Goal: Task Accomplishment & Management: Manage account settings

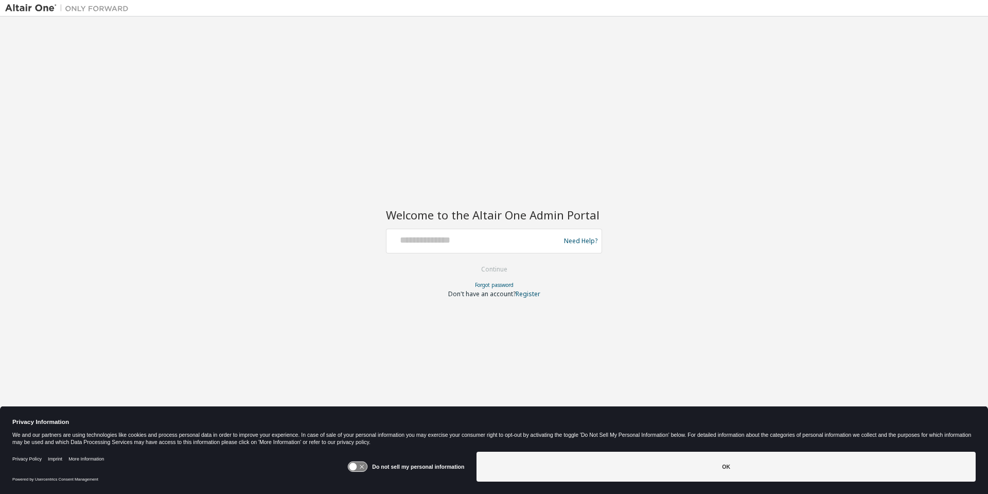
click at [436, 230] on div "Need Help?" at bounding box center [494, 241] width 216 height 25
click at [434, 237] on input "text" at bounding box center [475, 238] width 168 height 15
paste input "**********"
type input "**********"
click at [477, 265] on button "Continue" at bounding box center [495, 269] width 48 height 15
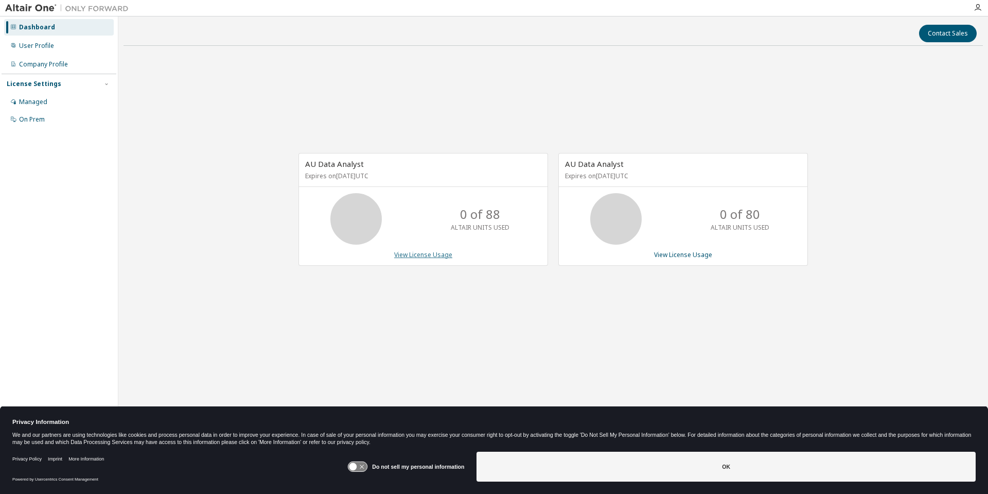
click at [409, 251] on link "View License Usage" at bounding box center [423, 254] width 58 height 9
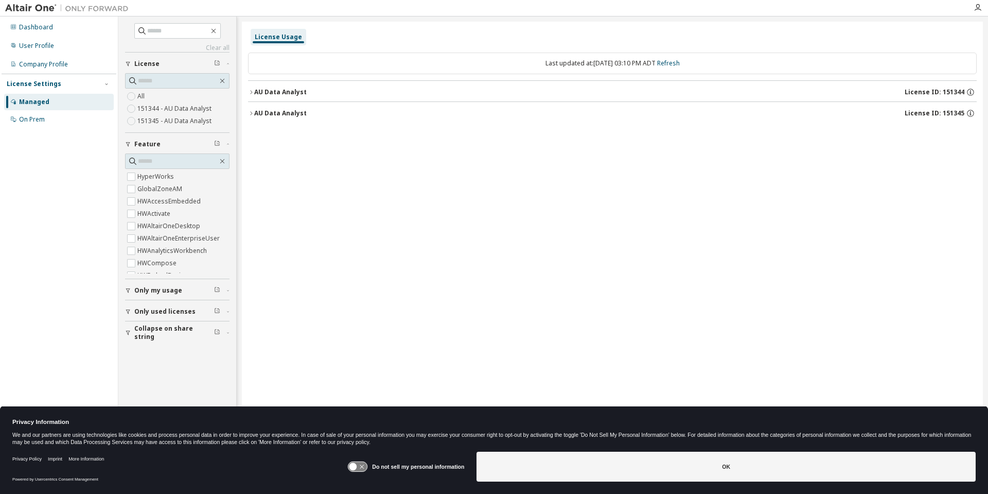
click at [252, 91] on icon "button" at bounding box center [251, 92] width 6 height 6
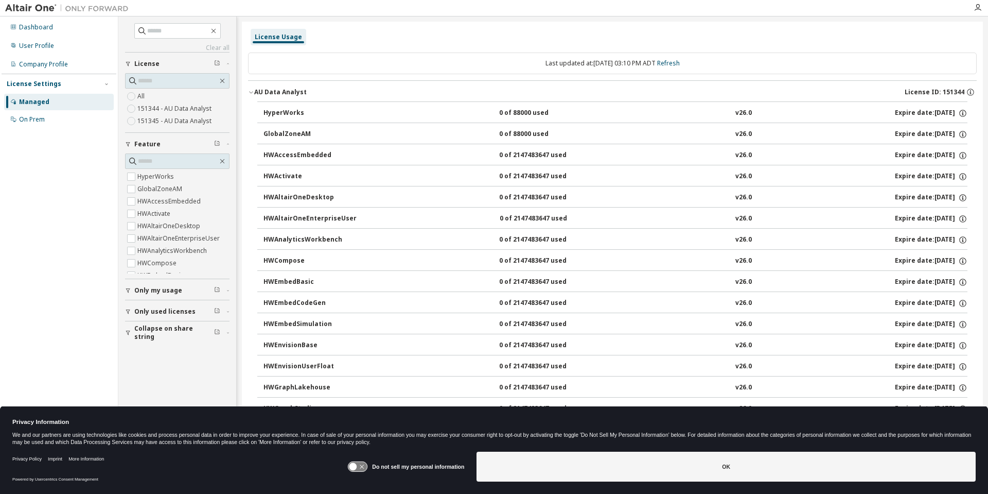
click at [248, 93] on icon "button" at bounding box center [251, 92] width 6 height 6
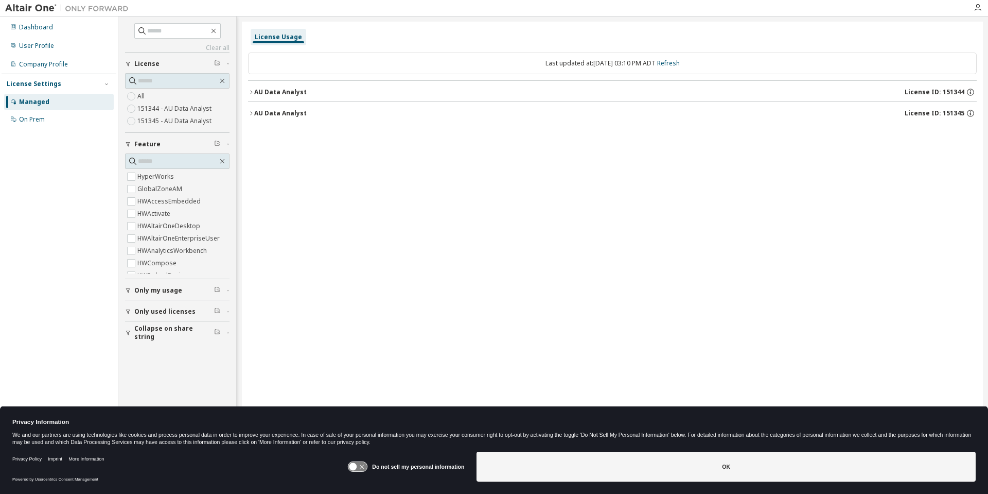
click at [252, 111] on icon "button" at bounding box center [251, 113] width 6 height 6
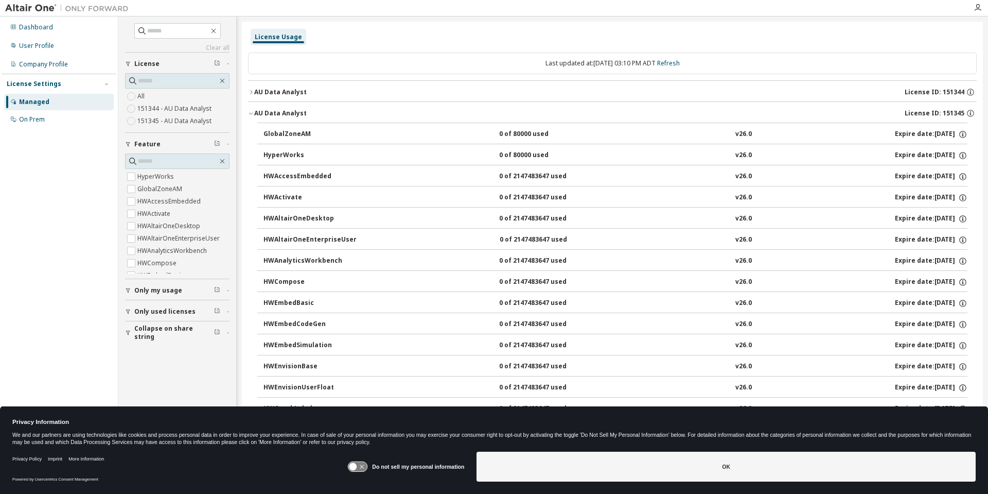
click at [252, 111] on icon "button" at bounding box center [251, 113] width 6 height 6
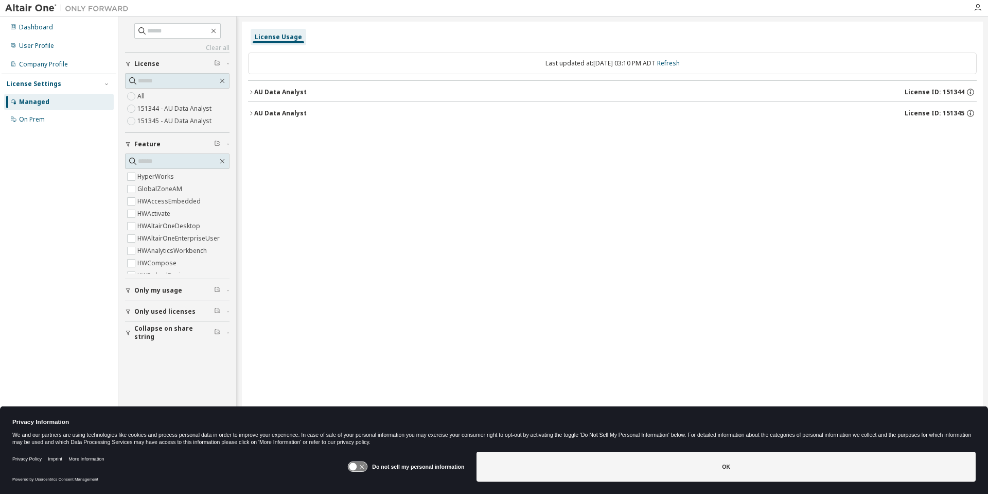
click at [252, 111] on icon "button" at bounding box center [251, 113] width 6 height 6
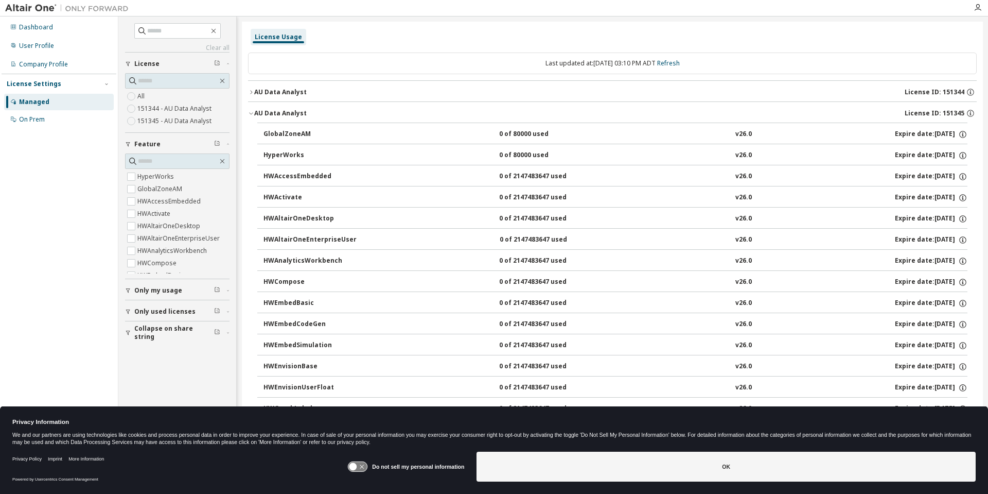
click at [252, 111] on icon "button" at bounding box center [251, 113] width 6 height 6
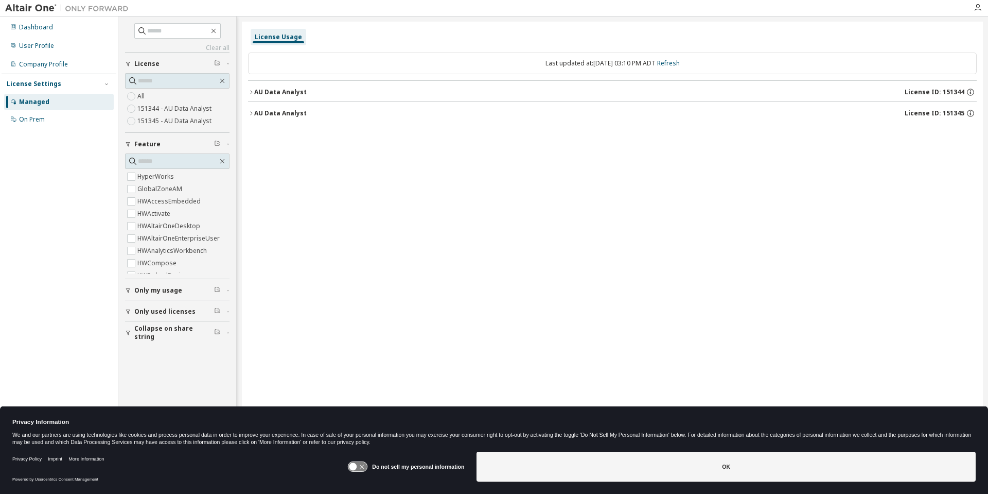
click at [256, 91] on div "AU Data Analyst" at bounding box center [280, 92] width 53 height 8
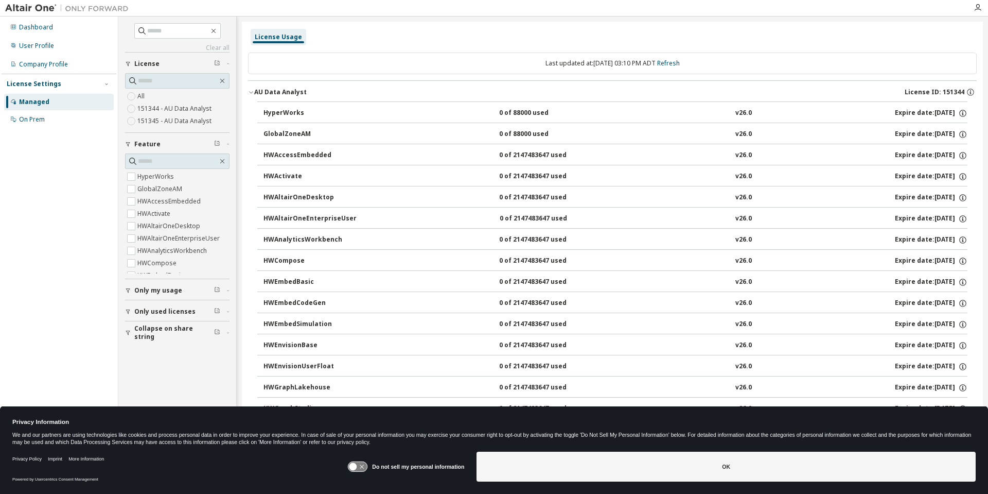
click at [250, 92] on icon "button" at bounding box center [251, 93] width 4 height 2
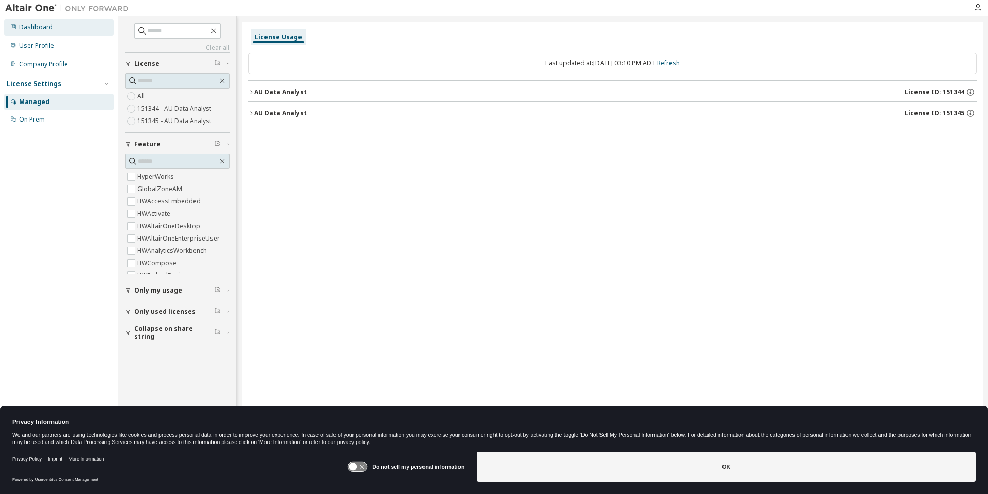
click at [22, 26] on div "Dashboard" at bounding box center [36, 27] width 34 height 8
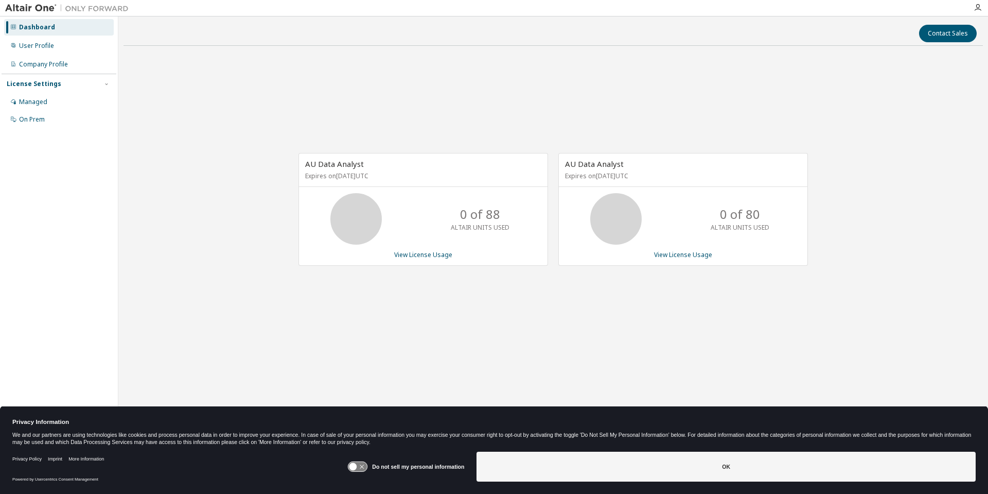
click at [215, 207] on div "AU Data Analyst Expires on October 9, 2025 UTC 0 of 88 ALTAIR UNITS USED View L…" at bounding box center [554, 214] width 860 height 321
click at [51, 47] on div "User Profile" at bounding box center [36, 46] width 35 height 8
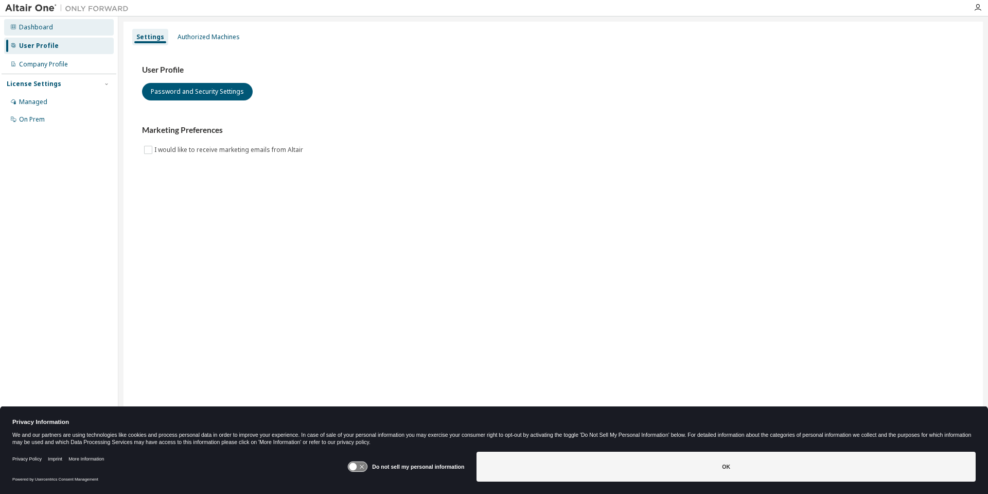
click at [51, 30] on div "Dashboard" at bounding box center [59, 27] width 110 height 16
